Goal: Information Seeking & Learning: Understand process/instructions

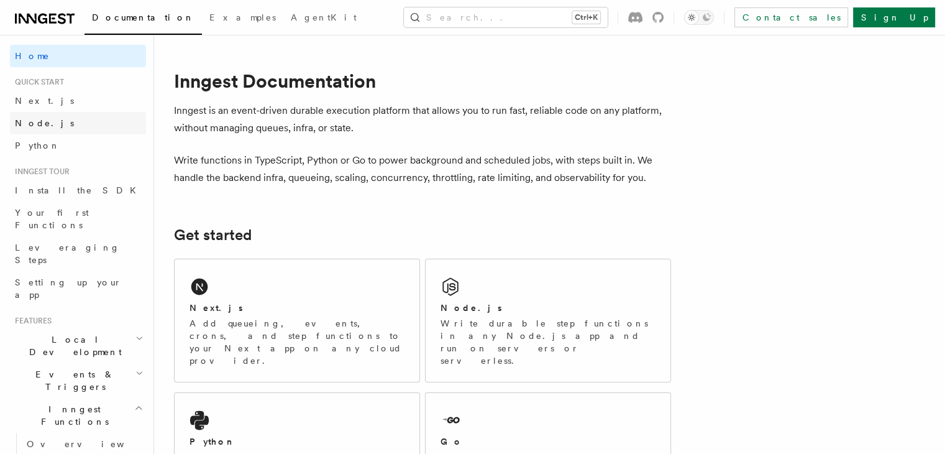
click at [42, 128] on span "Node.js" at bounding box center [44, 123] width 59 height 12
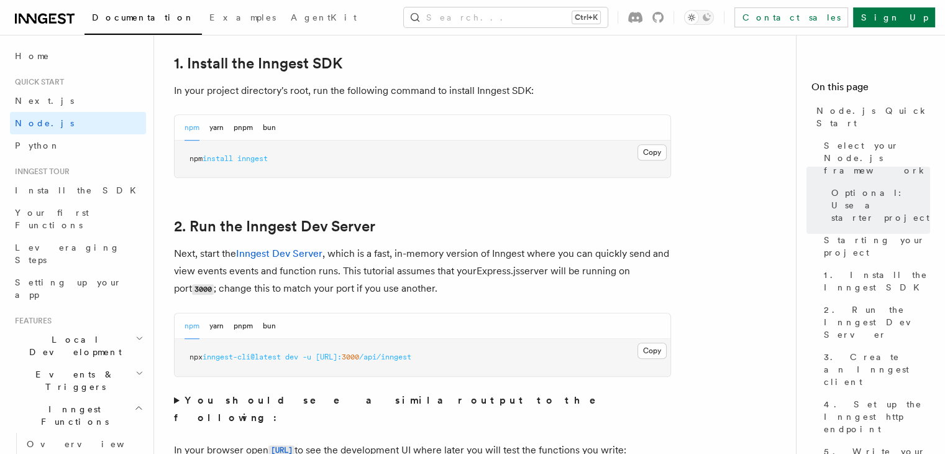
scroll to position [807, 0]
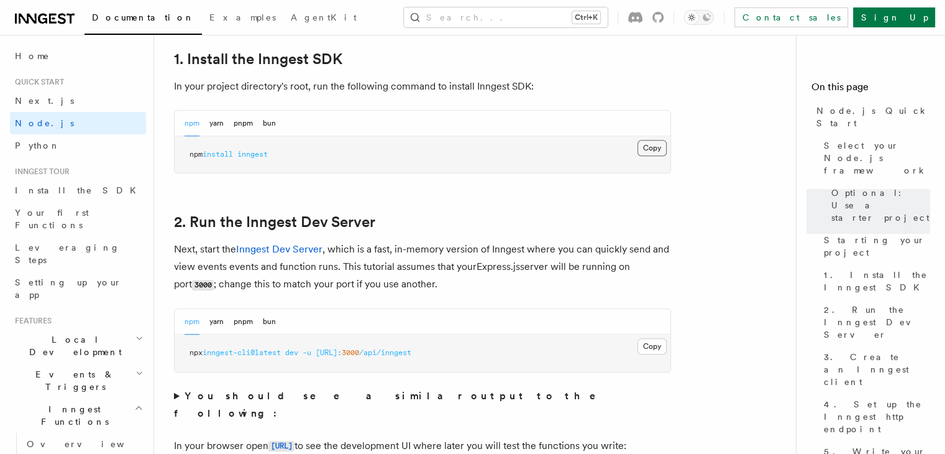
click at [654, 147] on button "Copy Copied" at bounding box center [652, 148] width 29 height 16
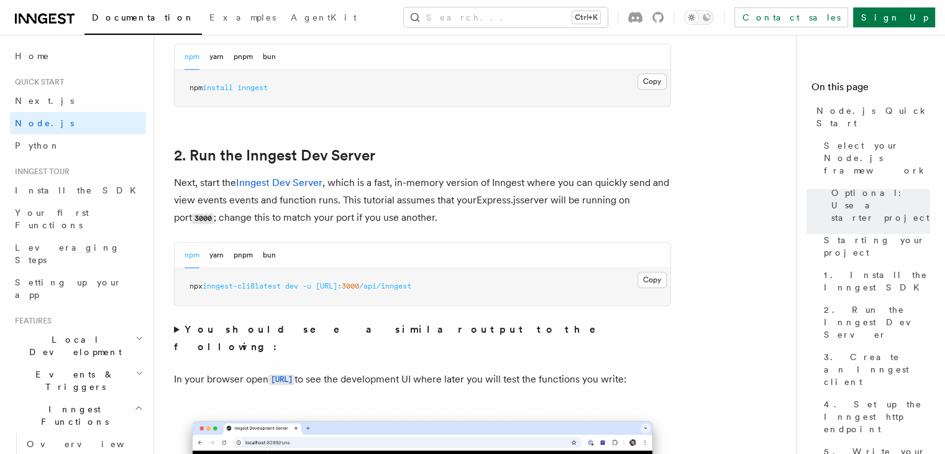
scroll to position [874, 0]
click at [593, 219] on p "Next, start the Inngest Dev Server , which is a fast, in-memory version of Inng…" at bounding box center [422, 199] width 497 height 53
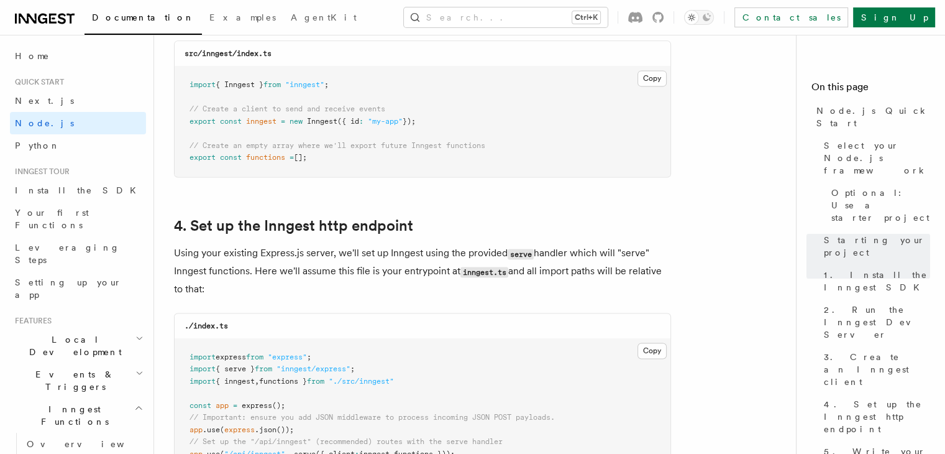
scroll to position [1722, 0]
click at [649, 79] on button "Copy Copied" at bounding box center [652, 77] width 29 height 16
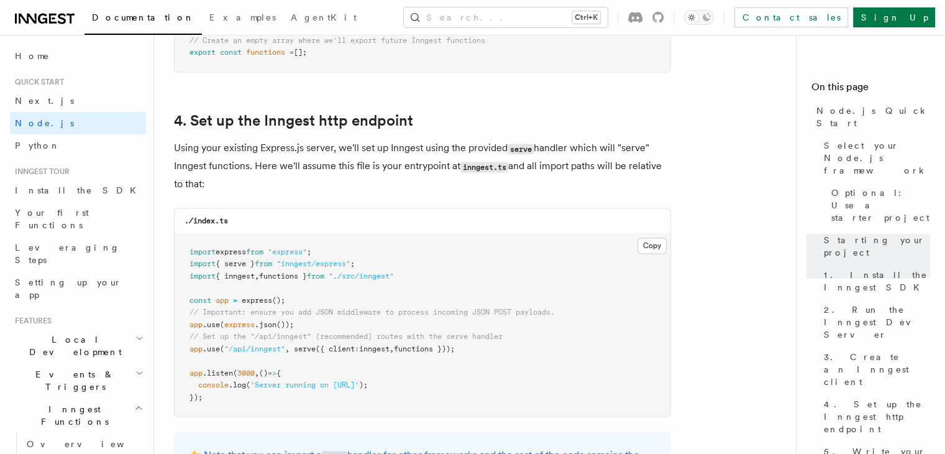
scroll to position [1829, 0]
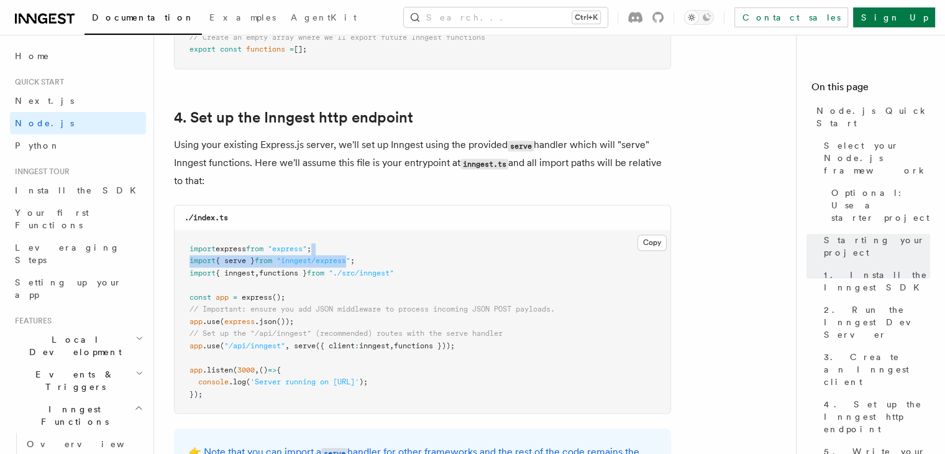
drag, startPoint x: 529, startPoint y: 244, endPoint x: 360, endPoint y: 257, distance: 169.5
click at [360, 257] on pre "import express from "express" ; import { serve } from "inngest/express" ; impor…" at bounding box center [423, 322] width 496 height 183
copy code "import { serve } from "inngest/express" ;"
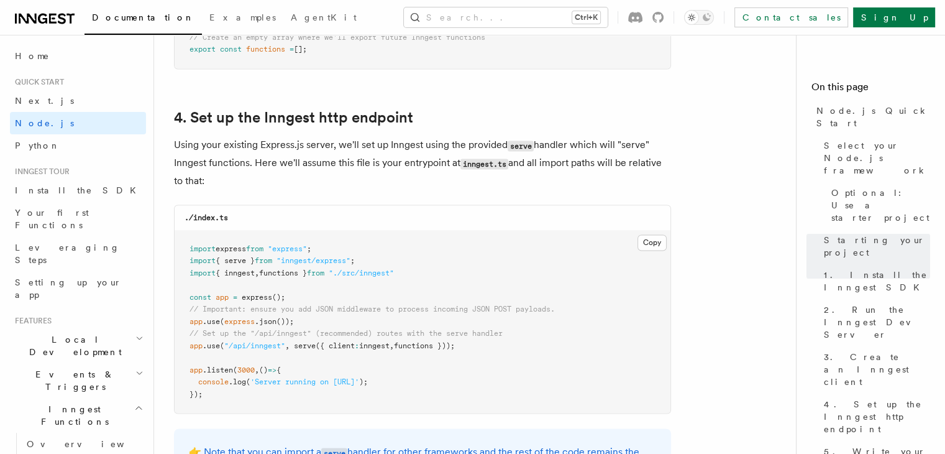
click at [560, 117] on h2 "4. Set up the Inngest http endpoint" at bounding box center [422, 117] width 497 height 17
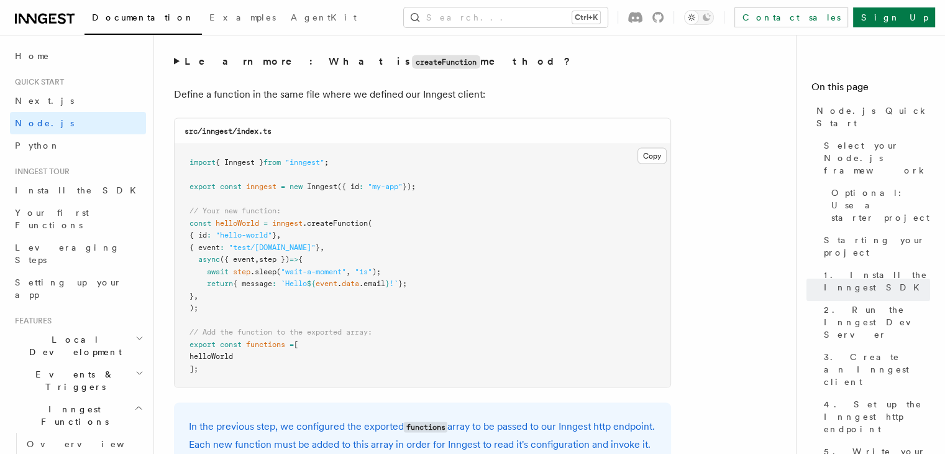
scroll to position [2439, 0]
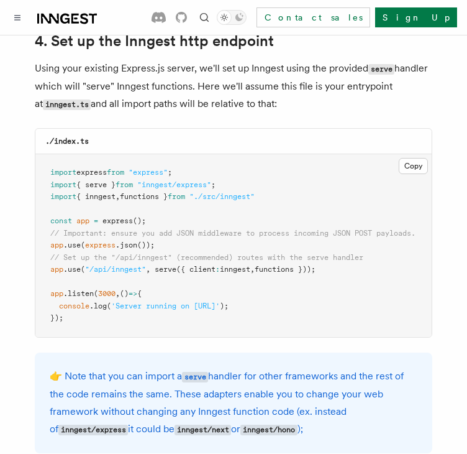
scroll to position [1926, 0]
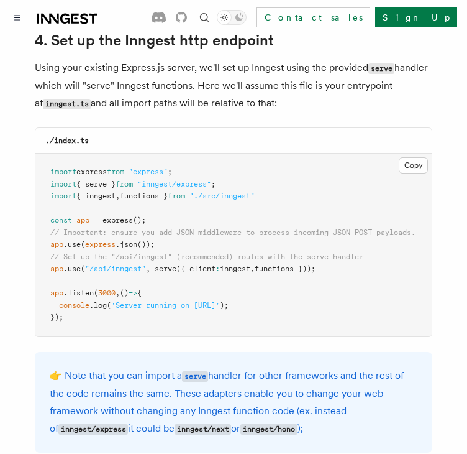
click at [186, 264] on span "({ client" at bounding box center [195, 268] width 39 height 9
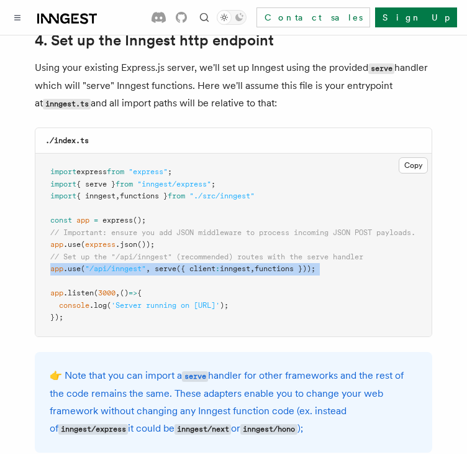
click at [186, 264] on span "({ client" at bounding box center [195, 268] width 39 height 9
copy code "app .use ( "/api/inngest" , serve ({ client : inngest , functions }));"
